Goal: Ask a question

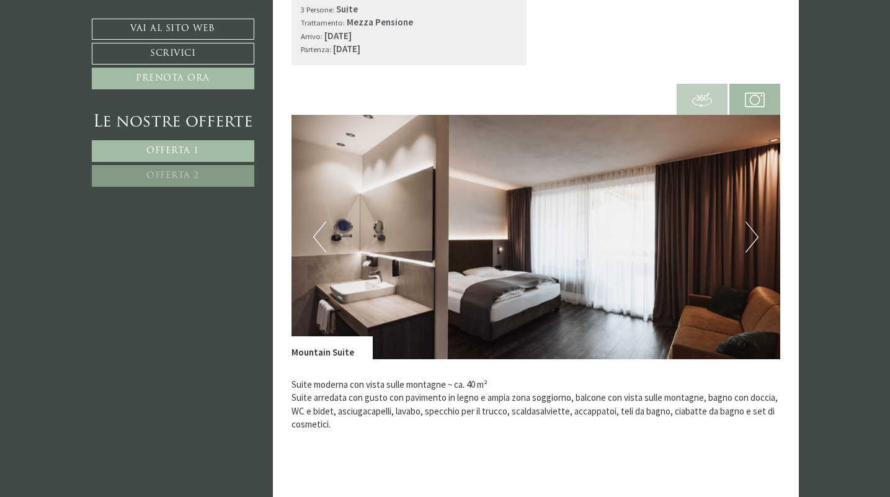
scroll to position [431, 0]
click at [753, 234] on button "Next" at bounding box center [751, 236] width 13 height 31
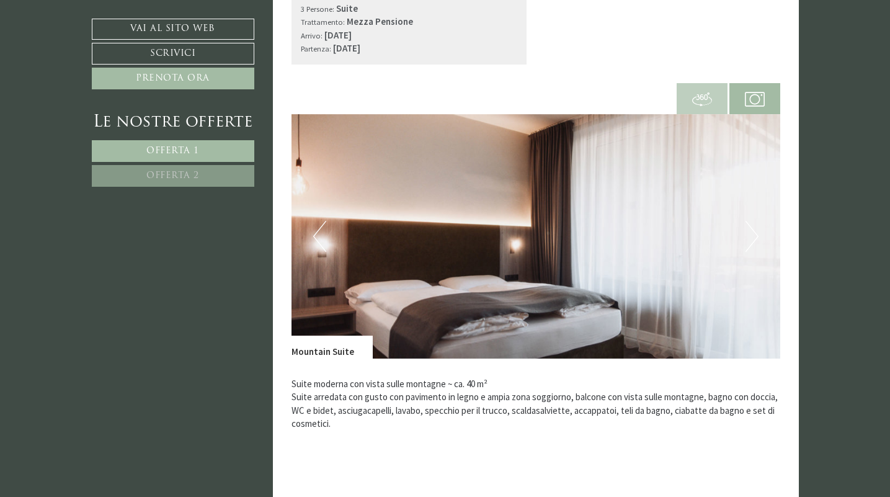
click at [753, 234] on button "Next" at bounding box center [751, 236] width 13 height 31
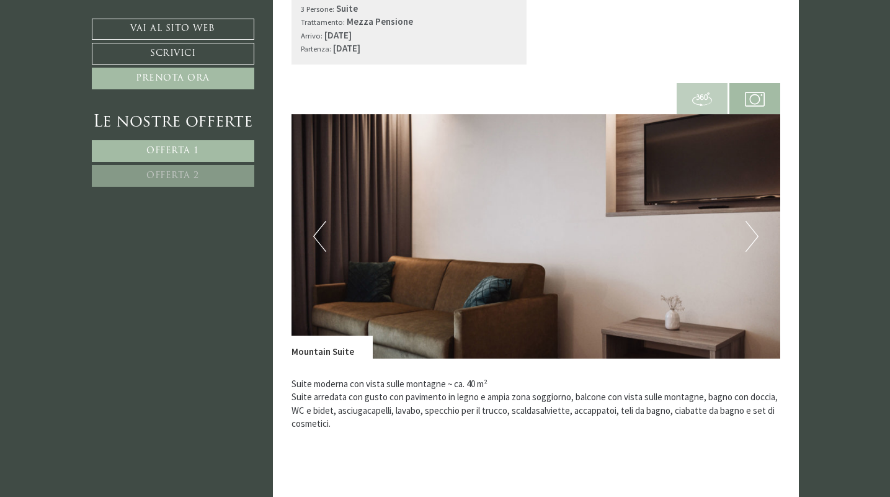
click at [753, 234] on button "Next" at bounding box center [751, 236] width 13 height 31
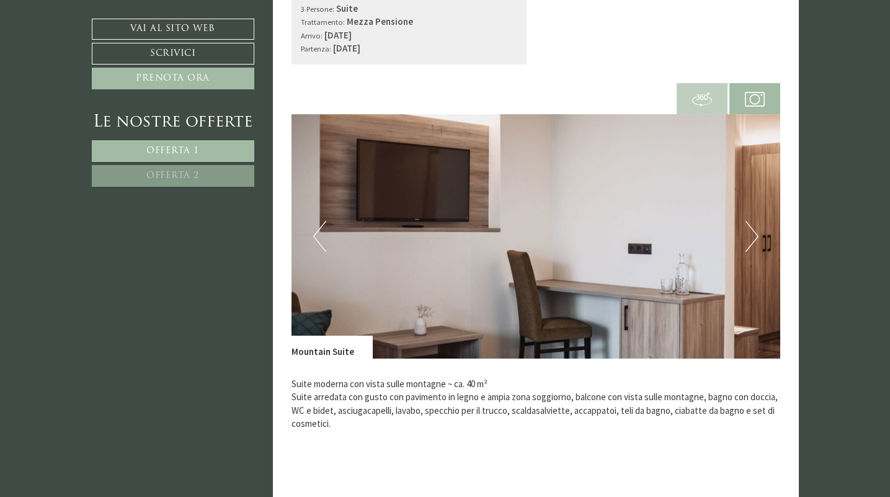
click at [753, 234] on button "Next" at bounding box center [751, 236] width 13 height 31
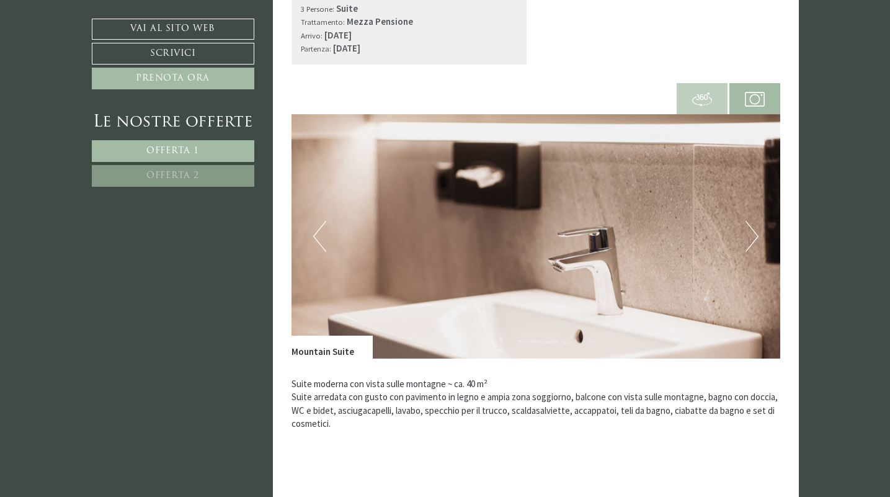
click at [753, 234] on button "Next" at bounding box center [751, 236] width 13 height 31
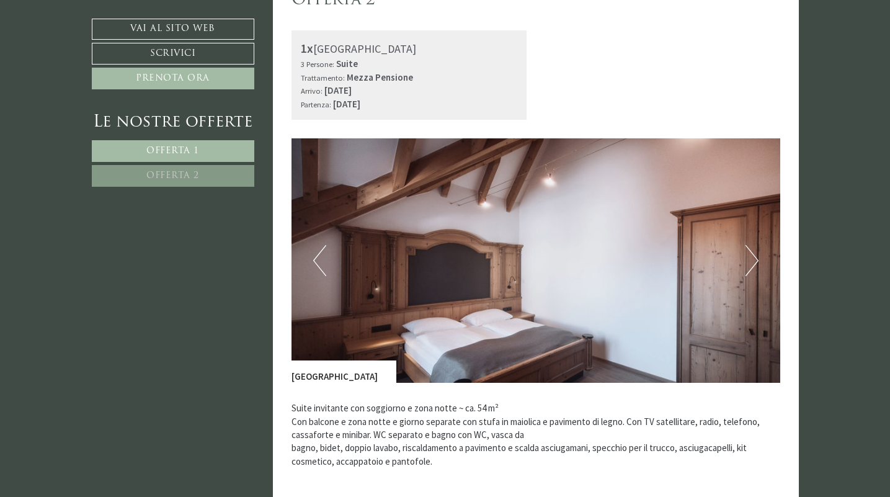
scroll to position [1338, 0]
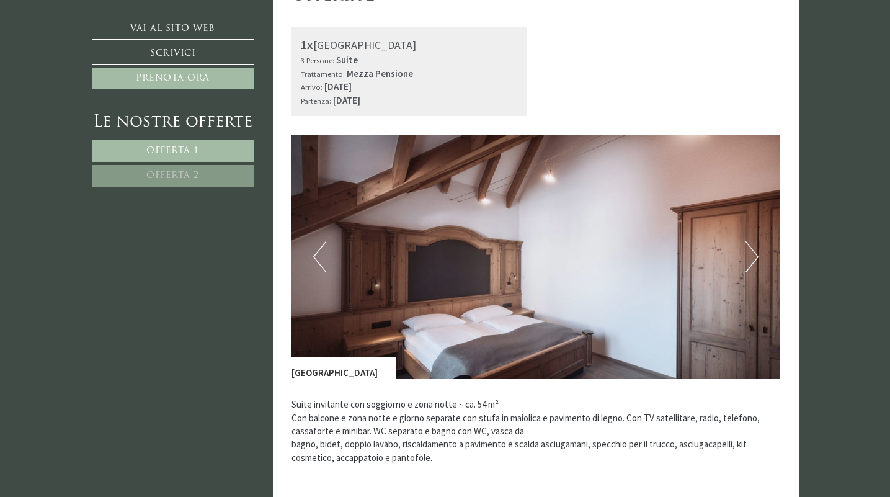
click at [749, 259] on button "Next" at bounding box center [751, 256] width 13 height 31
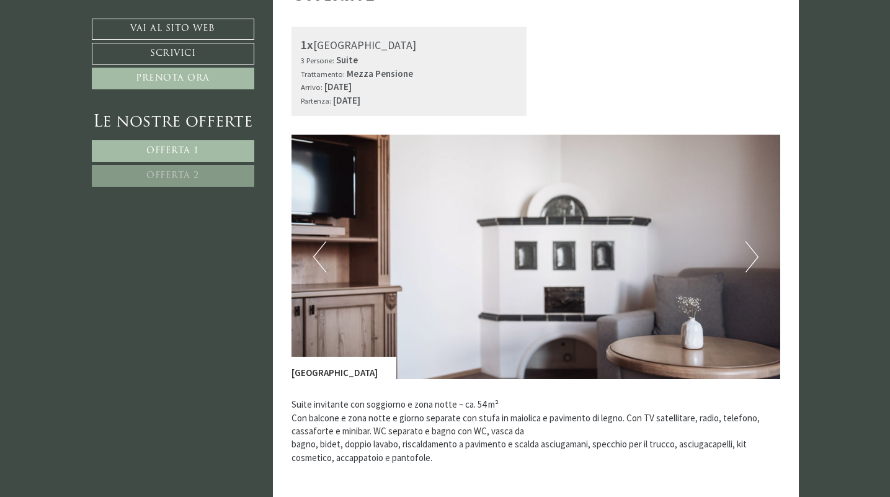
click at [749, 259] on button "Next" at bounding box center [751, 256] width 13 height 31
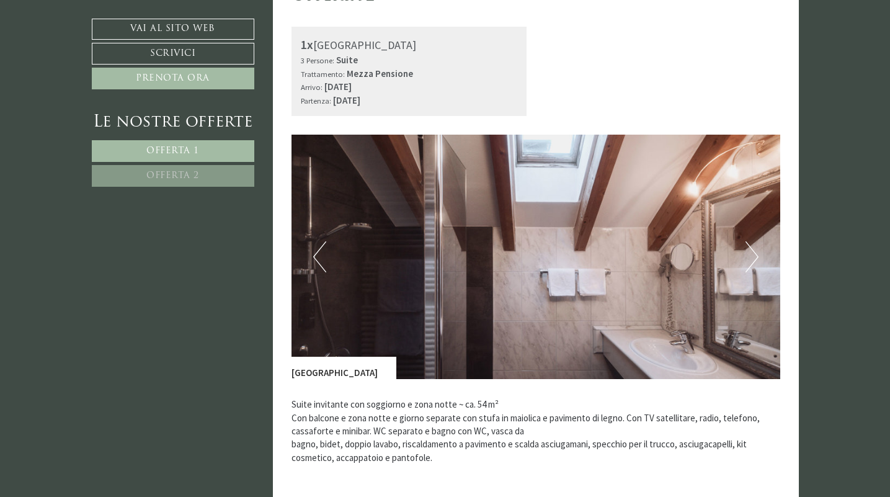
click at [749, 259] on button "Next" at bounding box center [751, 256] width 13 height 31
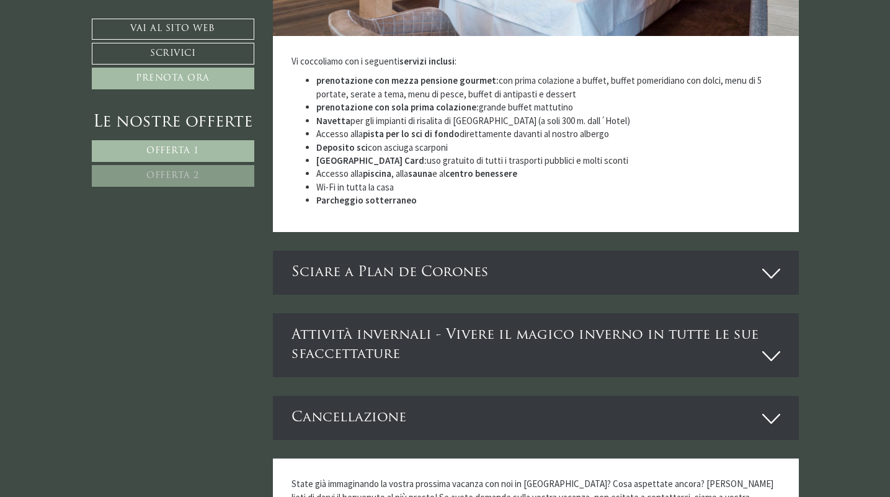
scroll to position [2874, 0]
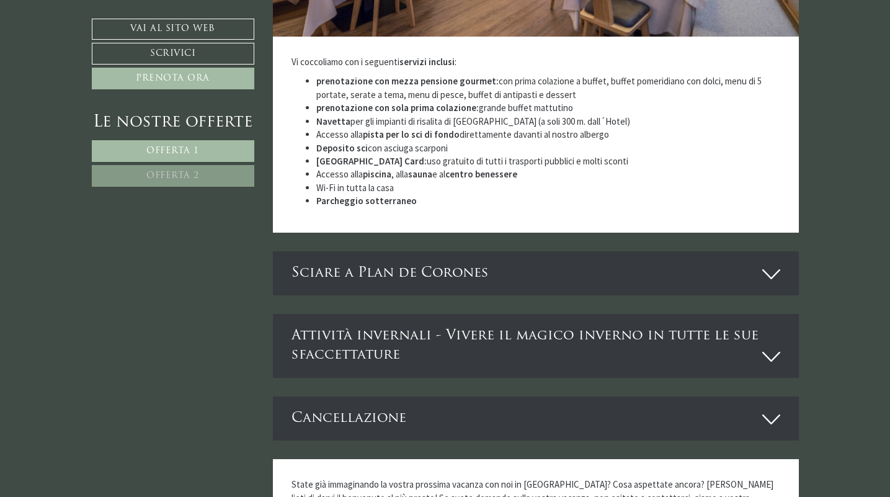
click at [773, 345] on icon at bounding box center [771, 355] width 18 height 21
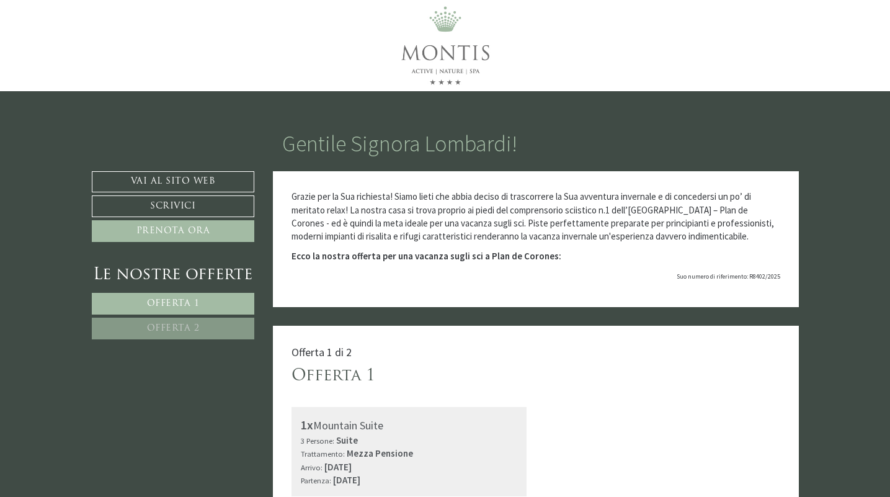
scroll to position [0, 0]
click at [642, 114] on div "Gentile Signora Lombardi!" at bounding box center [535, 141] width 544 height 62
click at [185, 182] on link "Vai al sito web" at bounding box center [173, 181] width 163 height 21
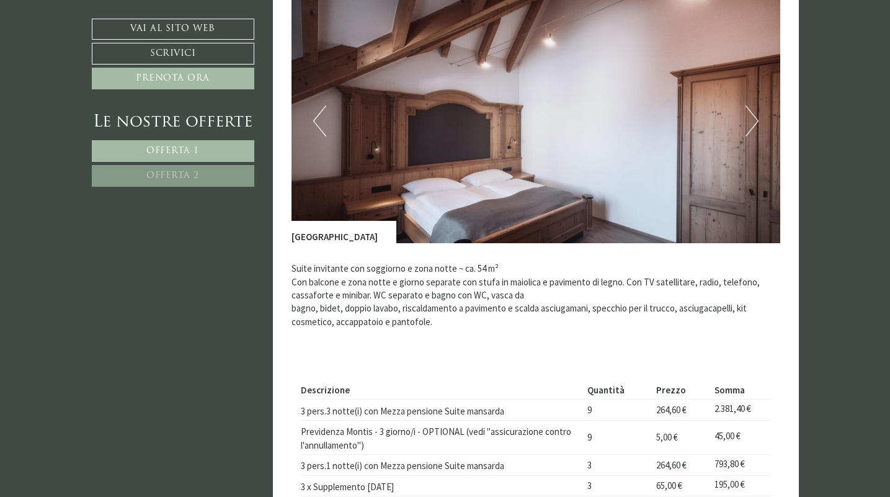
scroll to position [1472, 0]
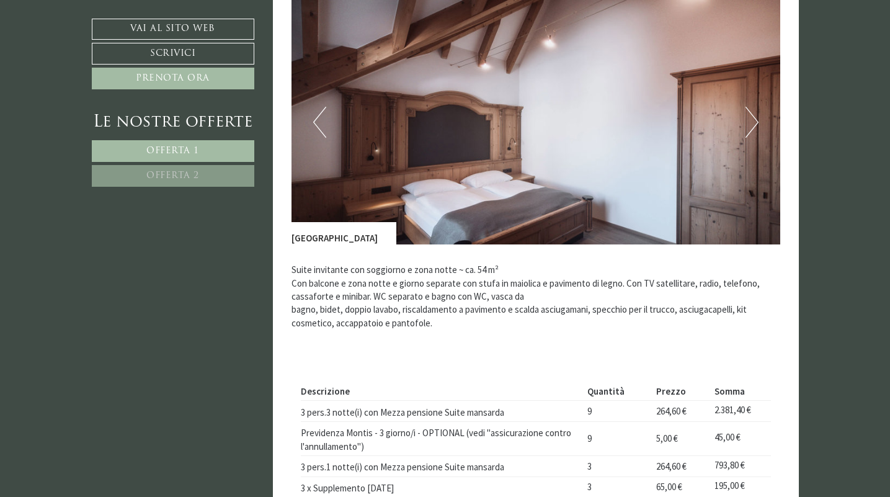
click at [753, 110] on button "Next" at bounding box center [751, 122] width 13 height 31
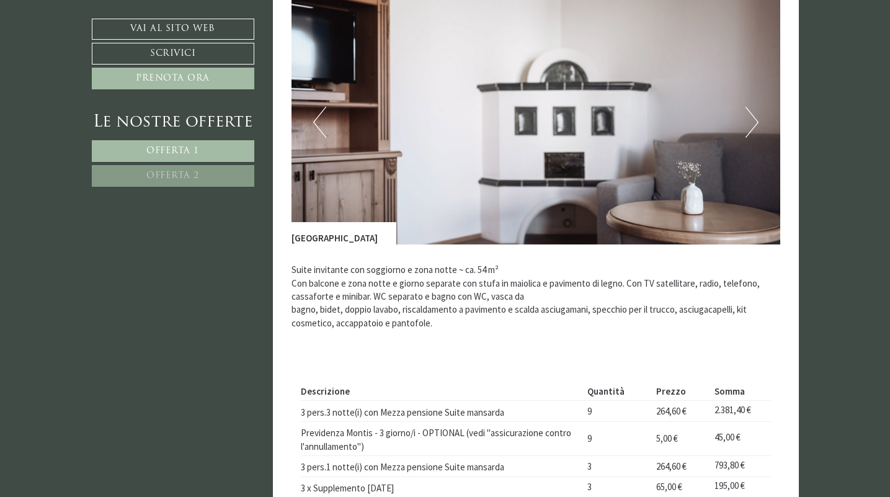
click at [753, 110] on button "Next" at bounding box center [751, 122] width 13 height 31
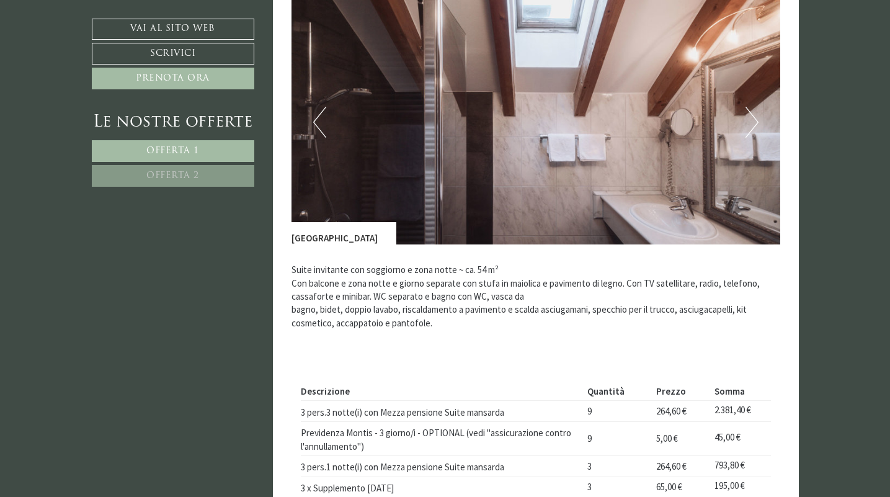
click at [753, 110] on button "Next" at bounding box center [751, 122] width 13 height 31
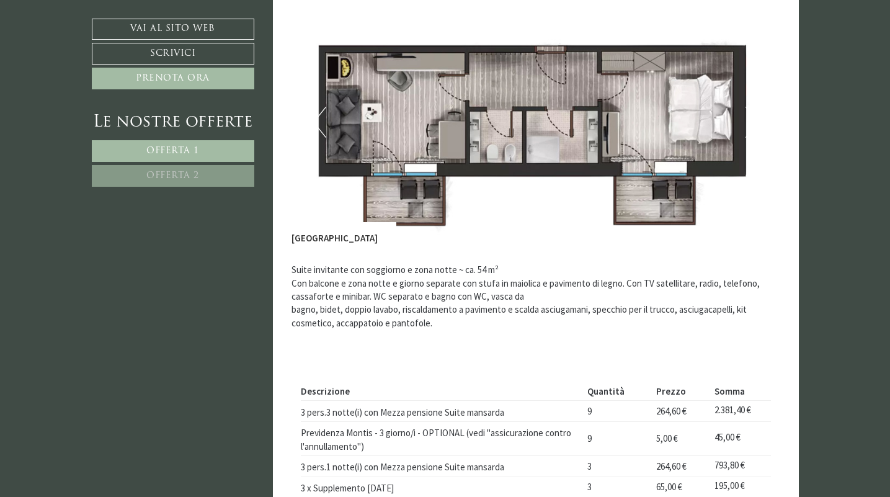
click at [753, 110] on button "Next" at bounding box center [751, 122] width 13 height 31
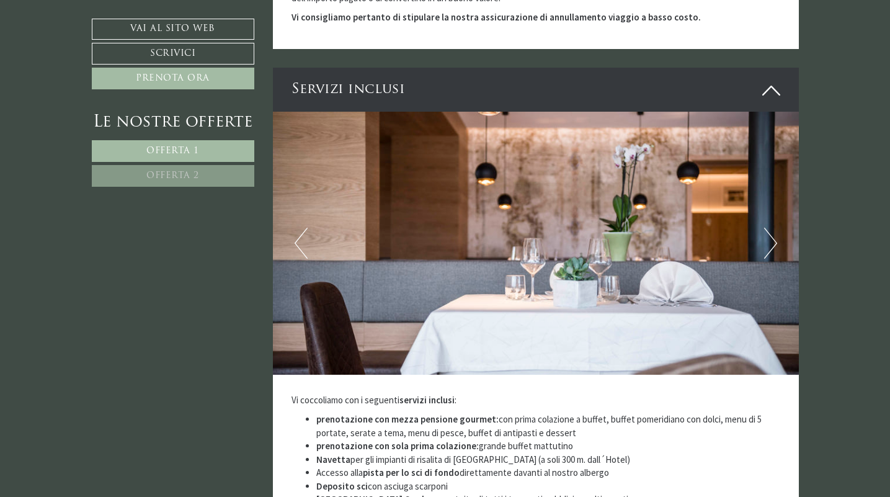
scroll to position [2536, 0]
click at [761, 207] on img at bounding box center [536, 243] width 526 height 263
click at [771, 228] on button "Next" at bounding box center [770, 243] width 13 height 31
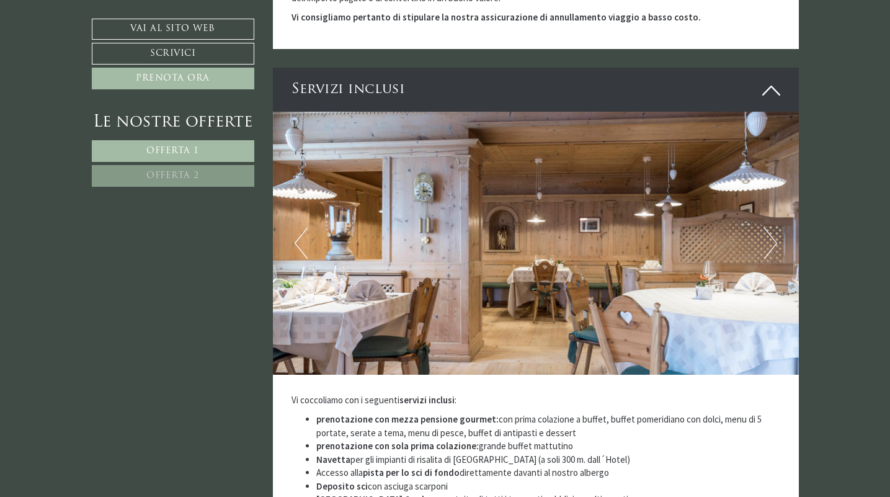
click at [771, 228] on button "Next" at bounding box center [770, 243] width 13 height 31
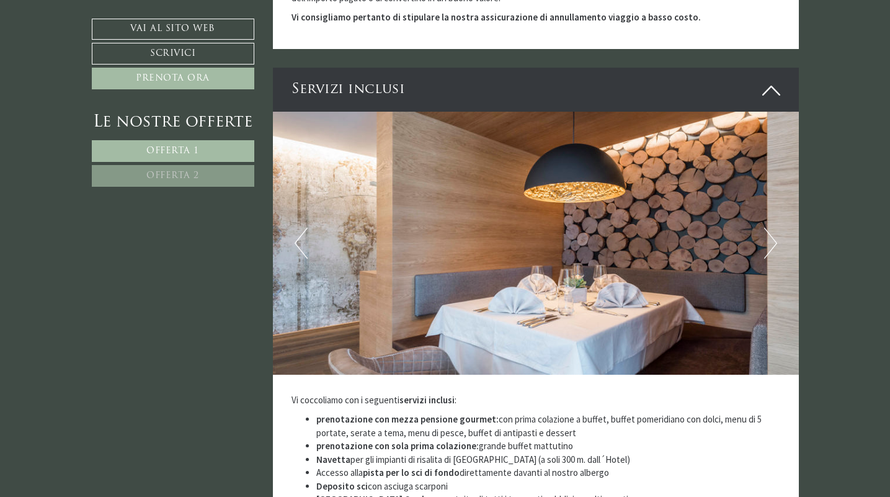
click at [771, 228] on button "Next" at bounding box center [770, 243] width 13 height 31
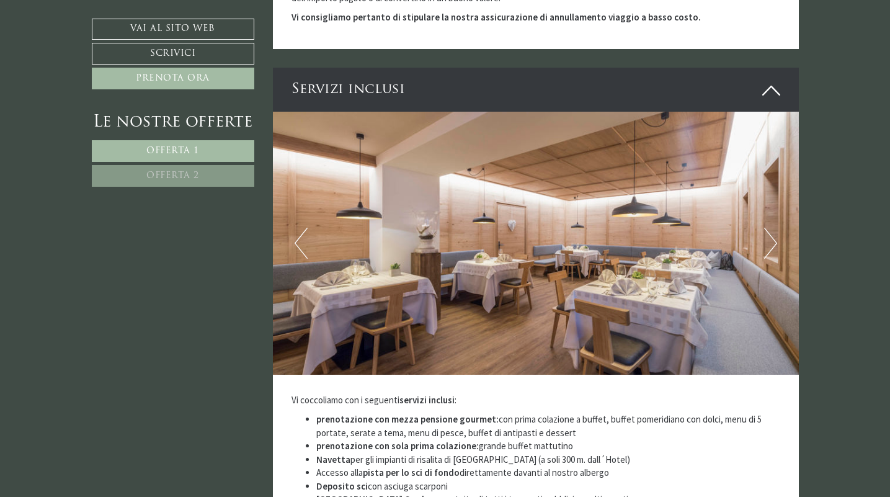
click at [771, 228] on button "Next" at bounding box center [770, 243] width 13 height 31
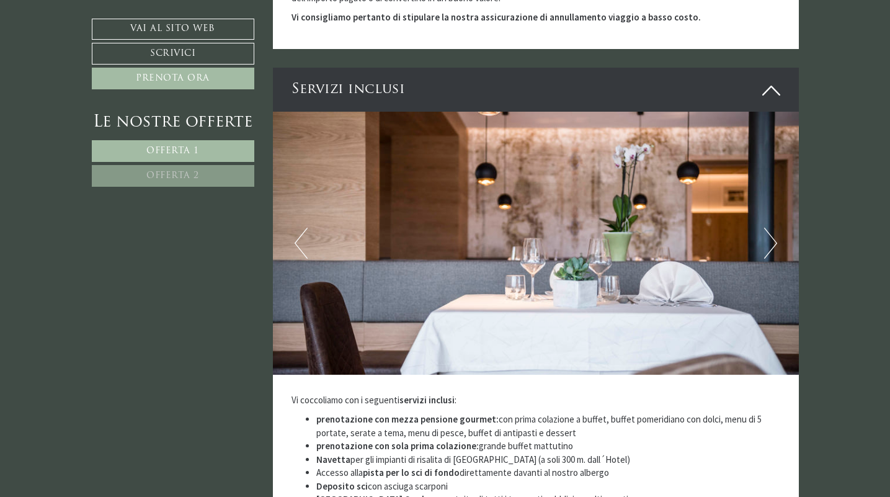
click at [771, 228] on button "Next" at bounding box center [770, 243] width 13 height 31
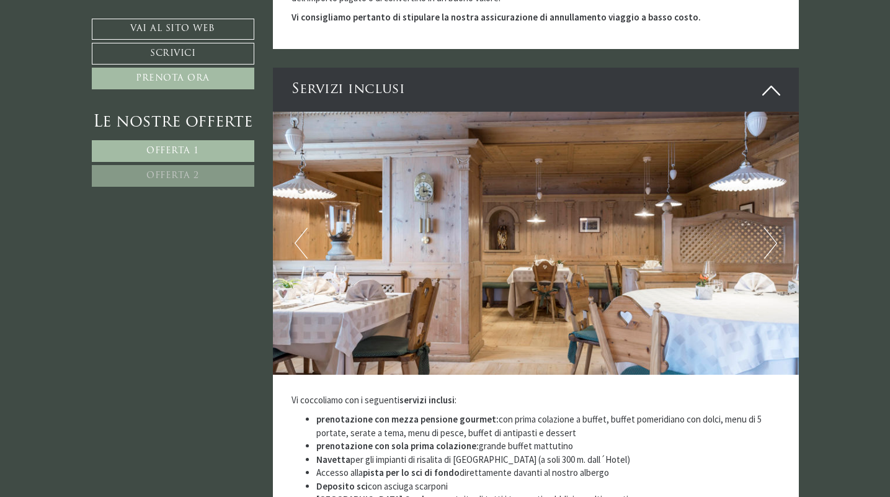
click at [771, 228] on button "Next" at bounding box center [770, 243] width 13 height 31
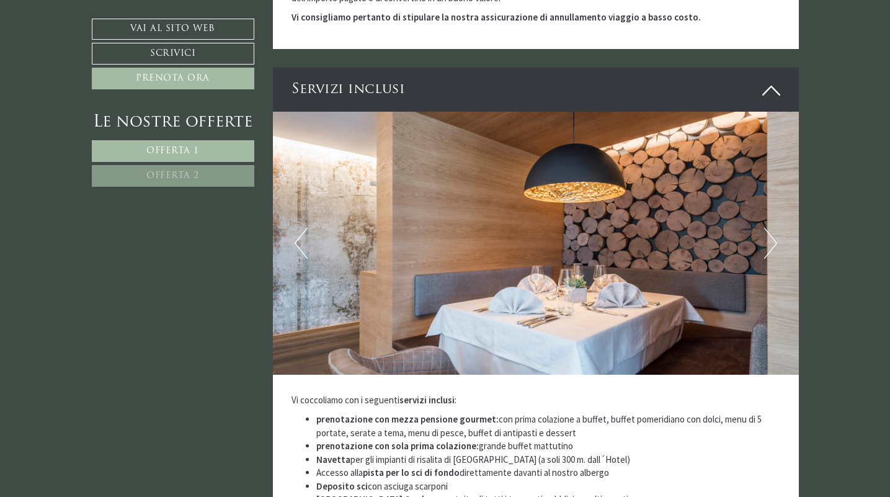
click at [771, 228] on button "Next" at bounding box center [770, 243] width 13 height 31
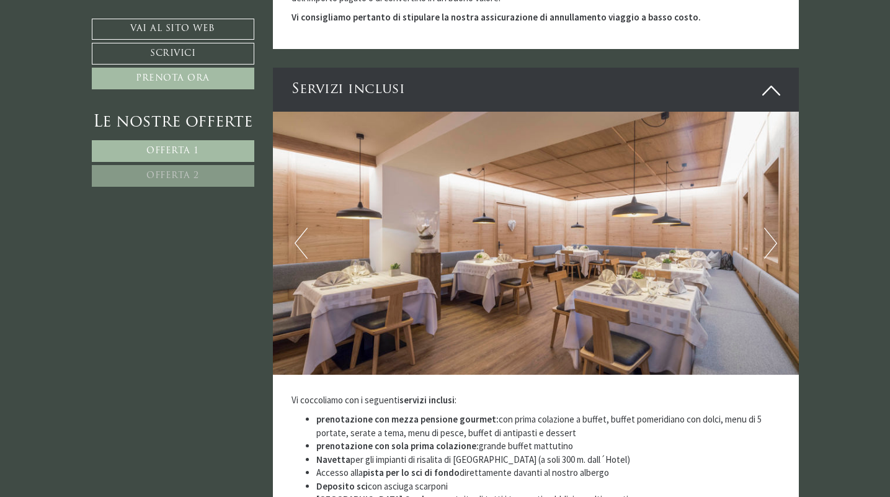
click at [771, 228] on button "Next" at bounding box center [770, 243] width 13 height 31
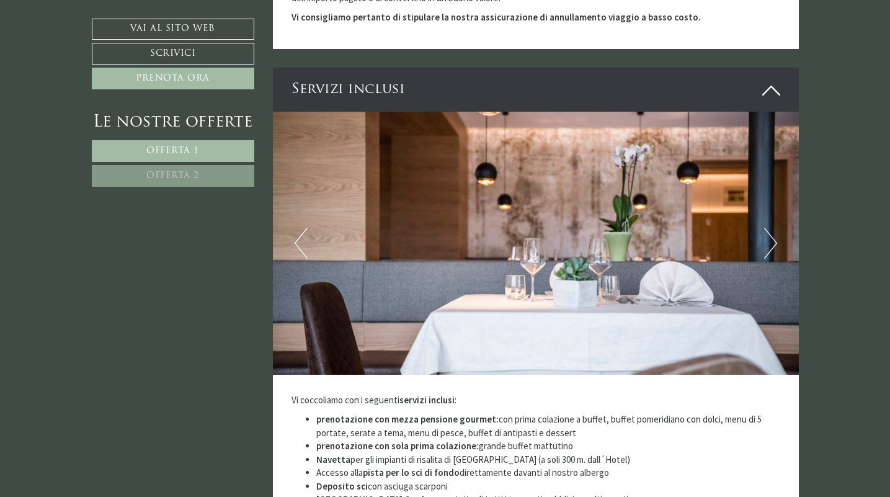
click at [771, 228] on button "Next" at bounding box center [770, 243] width 13 height 31
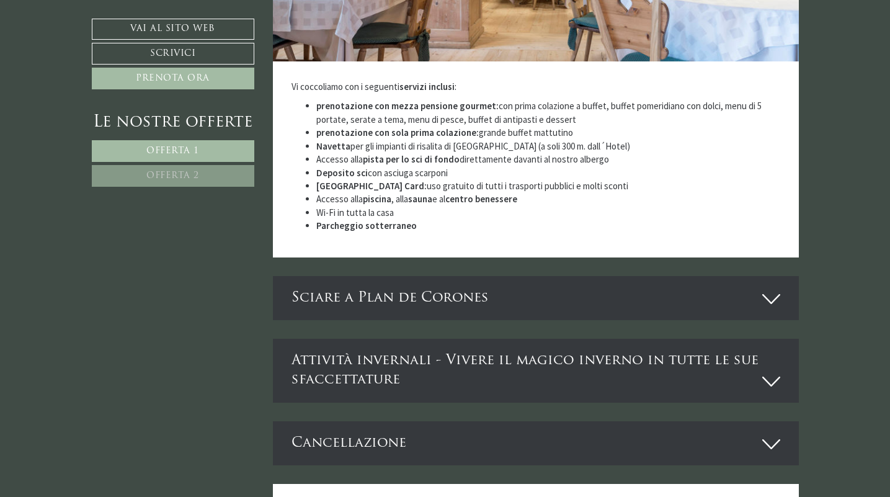
scroll to position [2851, 0]
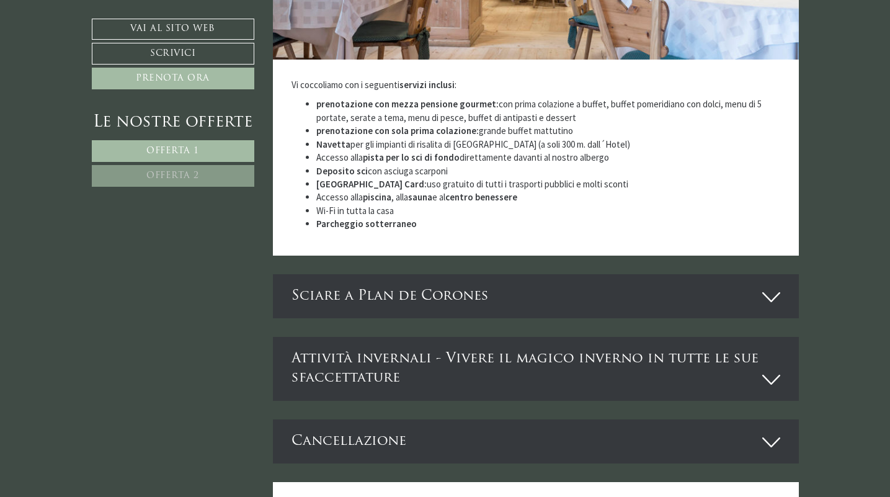
click at [771, 286] on icon at bounding box center [771, 296] width 18 height 21
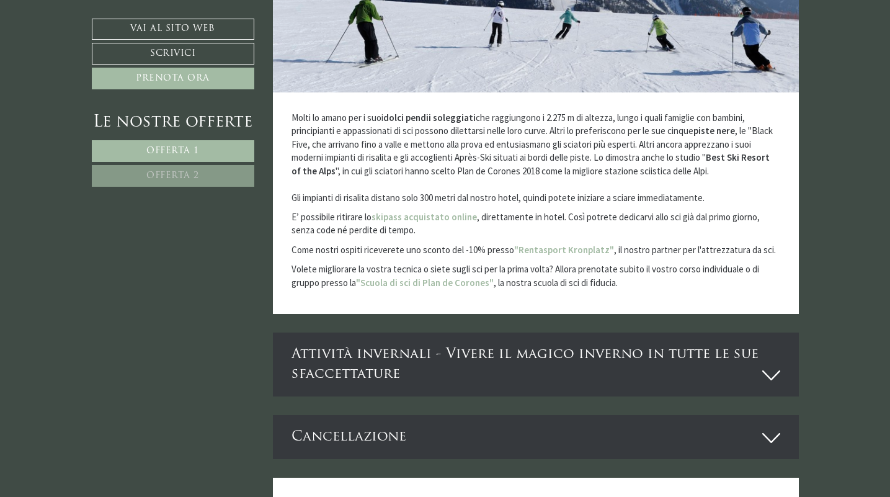
scroll to position [3343, 0]
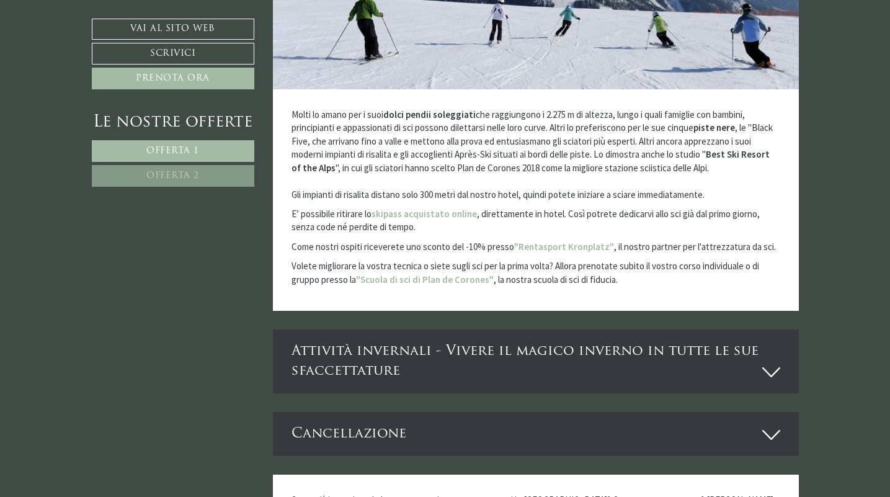
click at [772, 361] on icon at bounding box center [771, 371] width 18 height 21
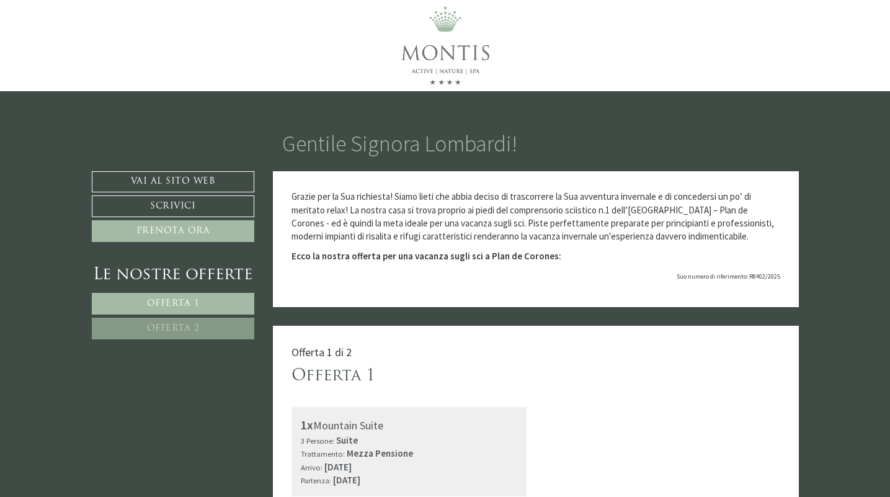
scroll to position [0, 0]
click at [667, 53] on div at bounding box center [444, 45] width 725 height 91
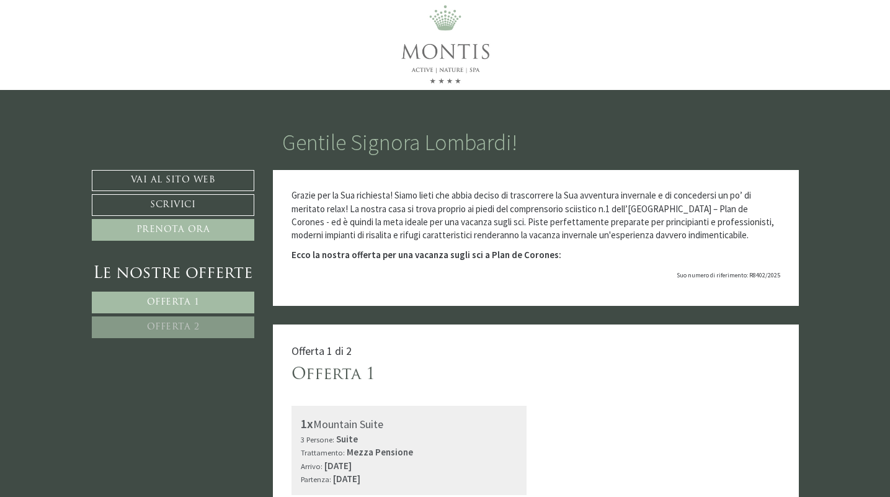
scroll to position [1, 0]
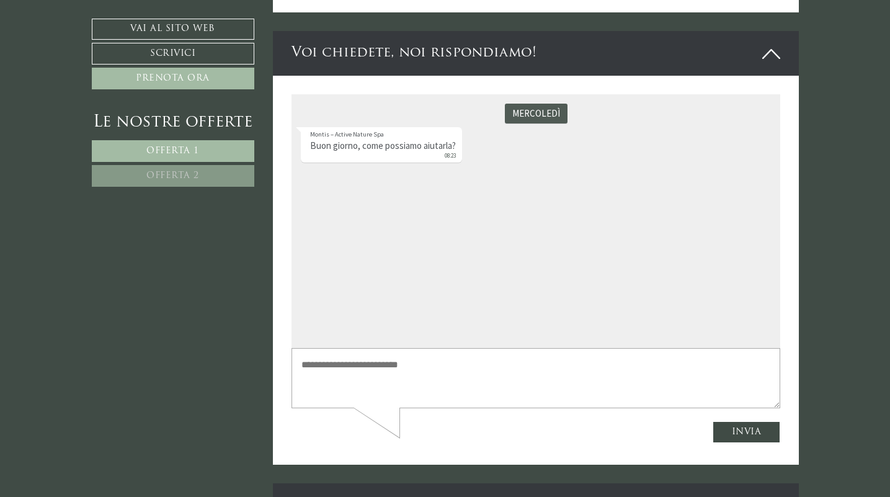
scroll to position [3563, 0]
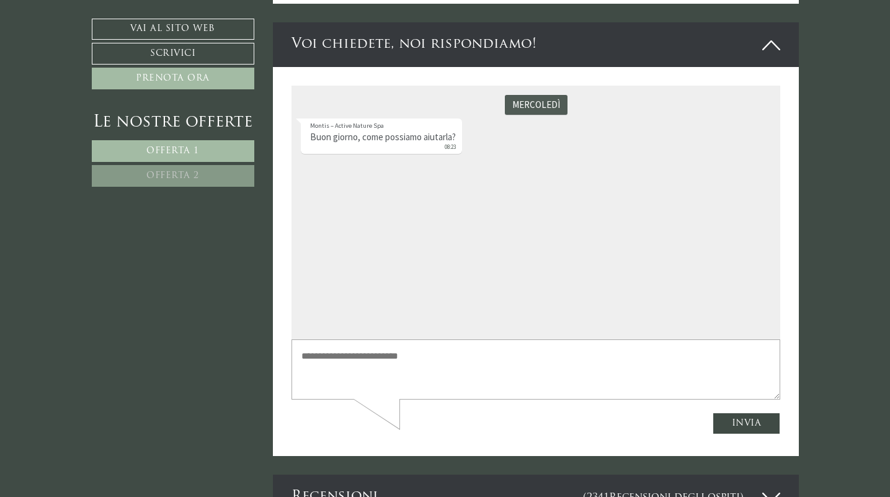
click at [461, 144] on div "Montis – Active Nature Spa Buon giorno, come possiamo aiutarla? 08:23" at bounding box center [381, 135] width 161 height 35
click at [329, 353] on textarea at bounding box center [535, 368] width 488 height 60
drag, startPoint x: 614, startPoint y: 356, endPoint x: 521, endPoint y: 356, distance: 93.0
click at [521, 356] on textarea "**********" at bounding box center [535, 368] width 488 height 60
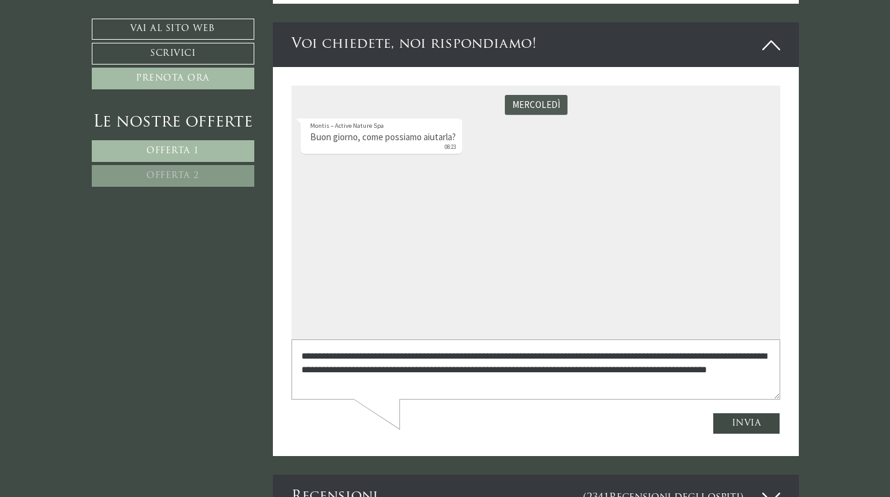
type textarea "**********"
click at [761, 424] on button "Invia" at bounding box center [746, 423] width 68 height 22
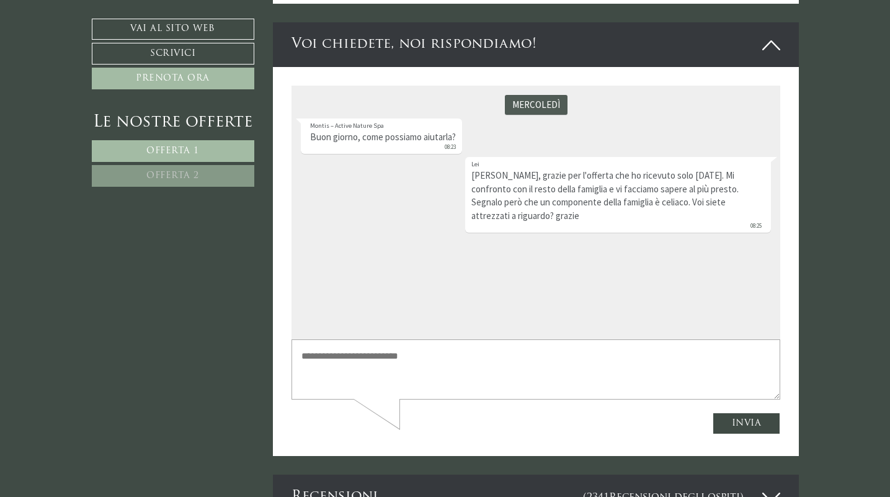
click at [771, 487] on icon at bounding box center [771, 497] width 18 height 21
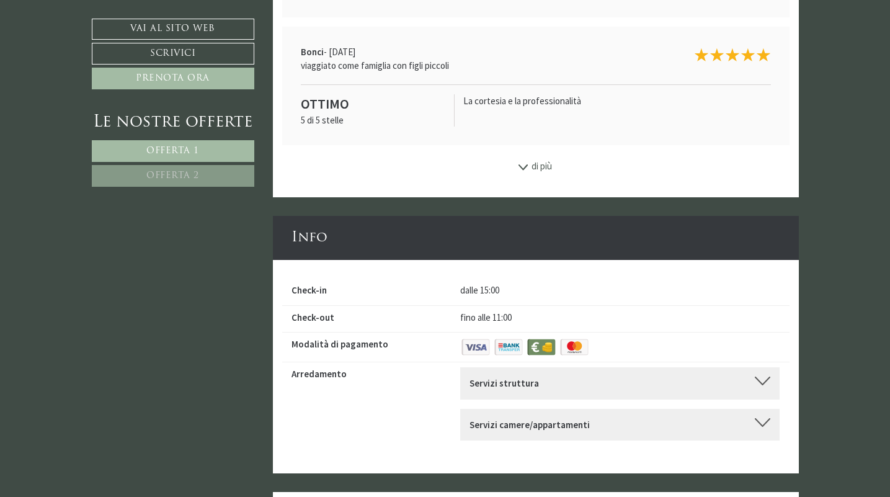
scroll to position [4293, 0]
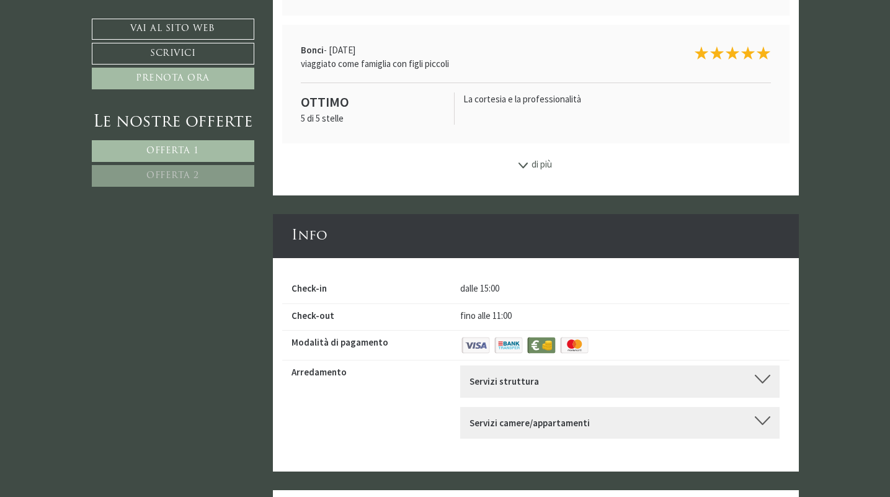
click at [521, 162] on icon at bounding box center [522, 165] width 12 height 6
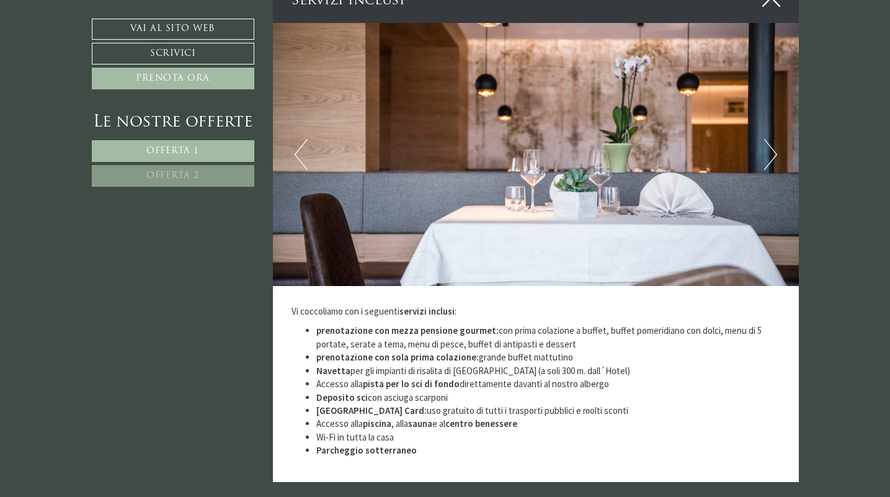
scroll to position [2627, 0]
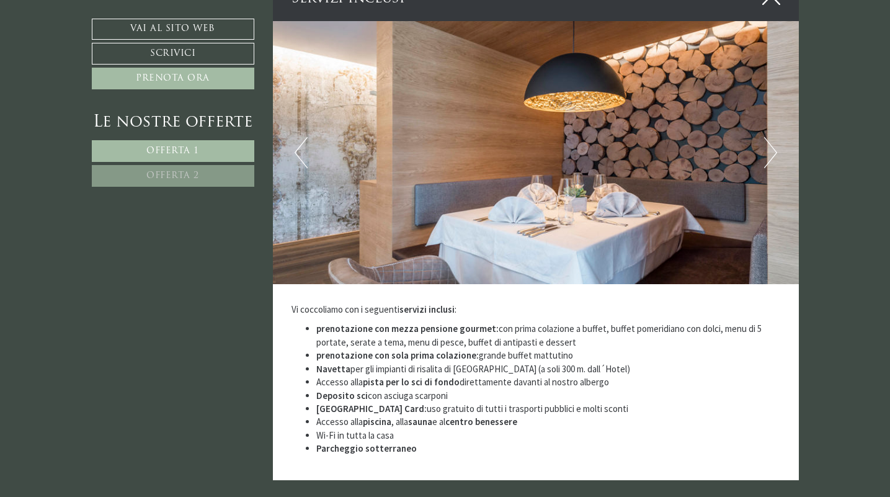
click at [221, 169] on link "Offerta 2" at bounding box center [173, 176] width 162 height 22
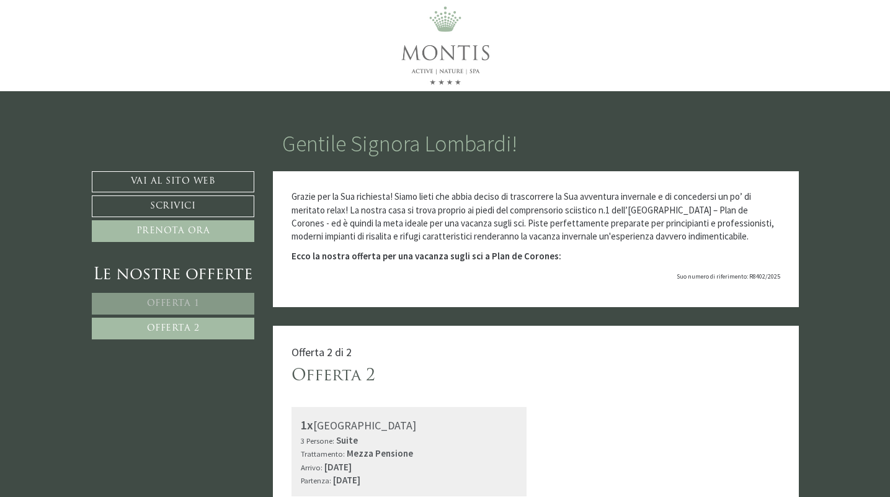
scroll to position [0, 0]
